Goal: Download file/media

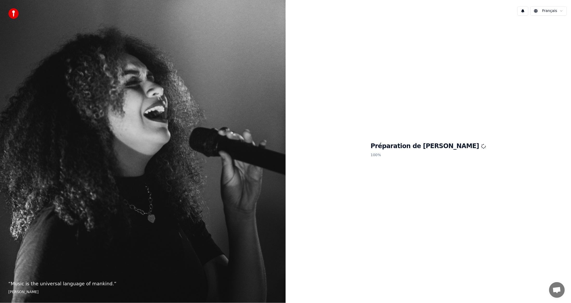
scroll to position [184, 0]
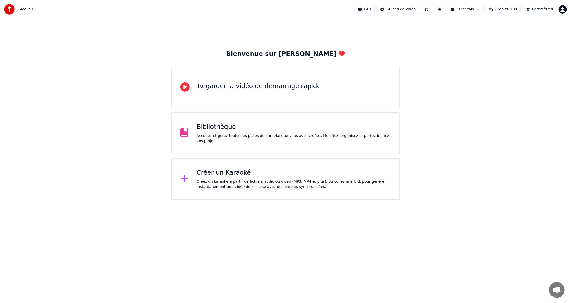
click at [210, 130] on div "Bibliothèque" at bounding box center [294, 127] width 194 height 8
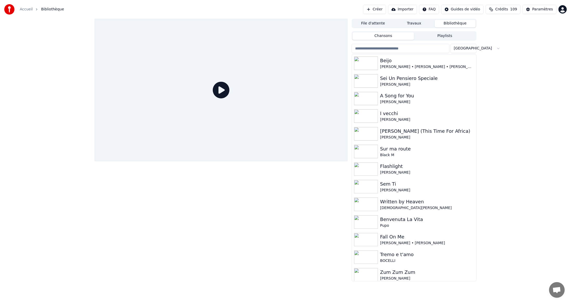
click at [410, 48] on input "search" at bounding box center [401, 48] width 98 height 9
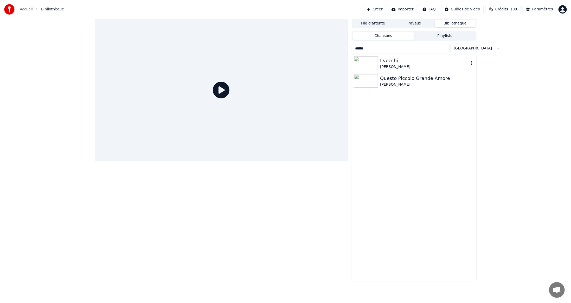
type input "******"
click at [382, 66] on div "[PERSON_NAME]" at bounding box center [424, 66] width 89 height 5
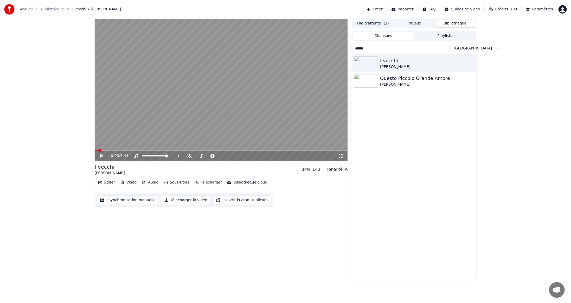
click at [172, 150] on span at bounding box center [221, 150] width 253 height 1
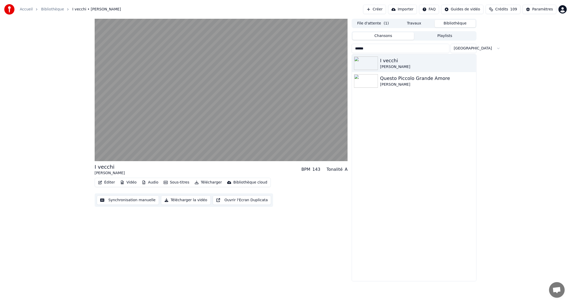
click at [208, 181] on button "Télécharger" at bounding box center [208, 182] width 31 height 7
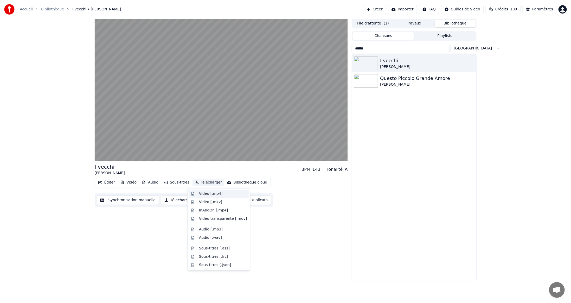
click at [206, 194] on div "Vidéo [.mp4]" at bounding box center [210, 193] width 23 height 5
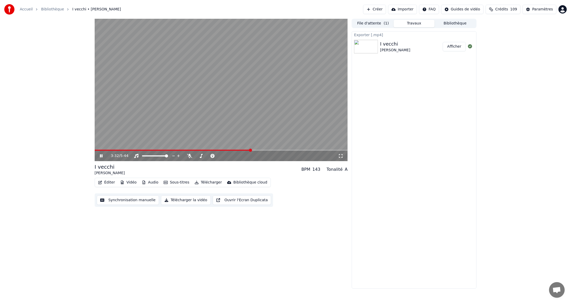
click at [315, 98] on video at bounding box center [221, 90] width 253 height 142
